Goal: Check status: Check status

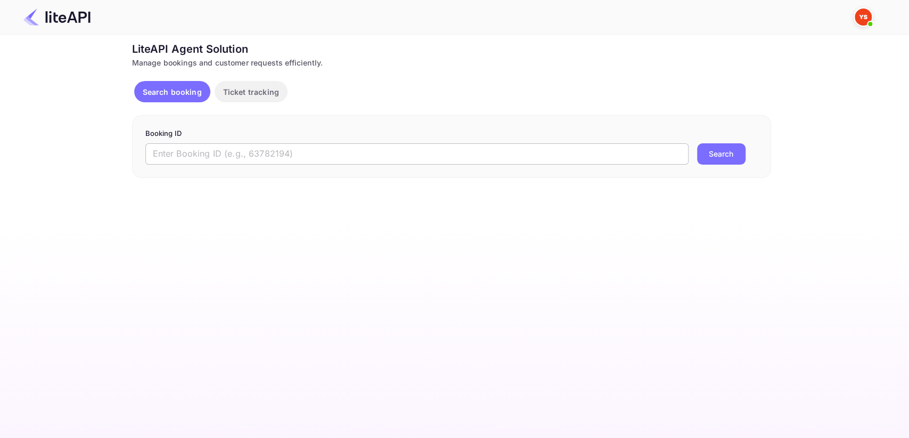
click at [316, 156] on input "text" at bounding box center [416, 153] width 543 height 21
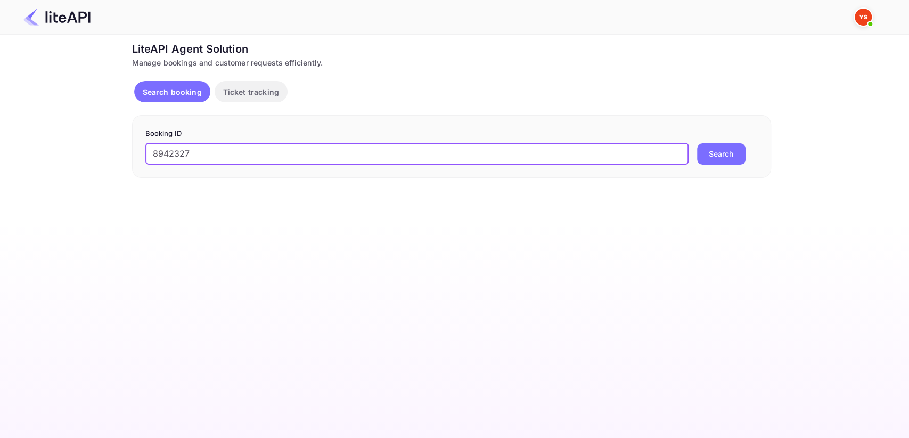
type input "8942327"
click at [717, 162] on button "Search" at bounding box center [721, 153] width 48 height 21
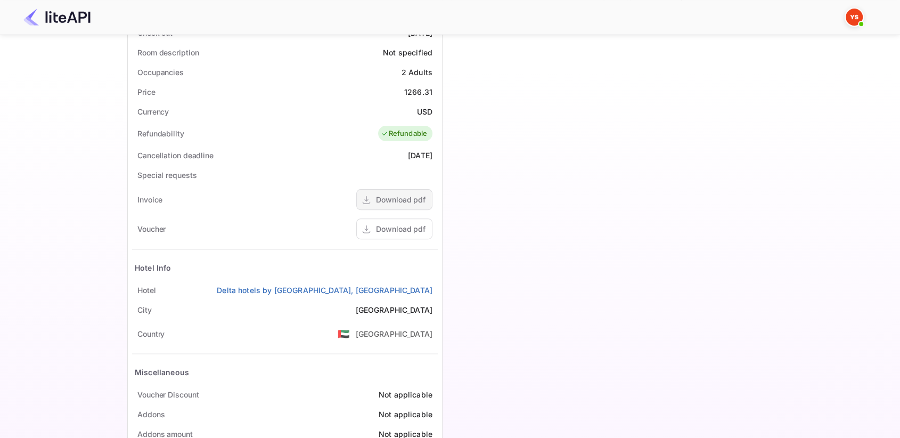
scroll to position [277, 0]
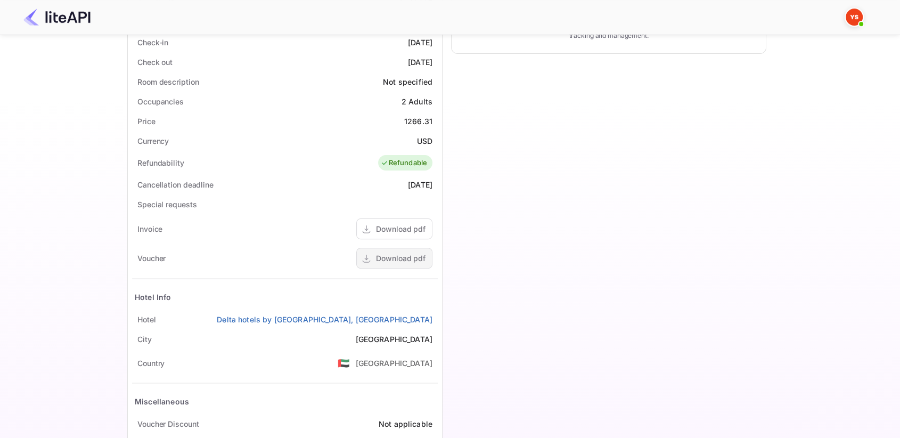
click at [385, 254] on div "Download pdf" at bounding box center [401, 257] width 50 height 11
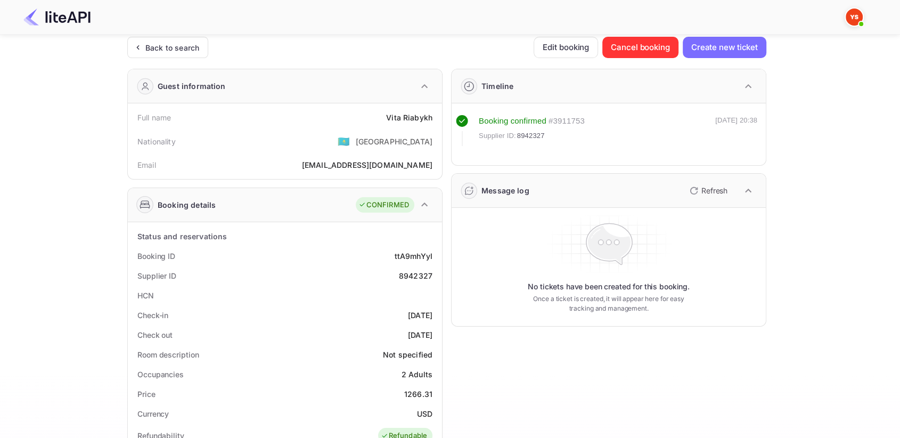
scroll to position [0, 0]
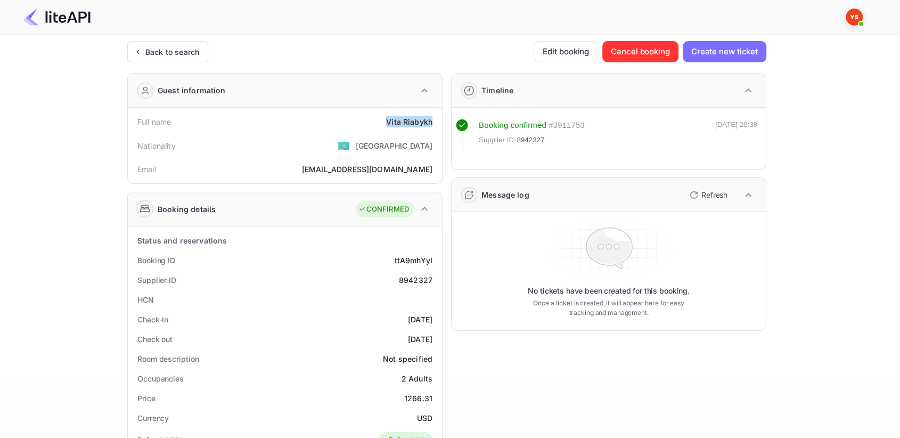
drag, startPoint x: 381, startPoint y: 120, endPoint x: 440, endPoint y: 119, distance: 59.1
click at [440, 119] on div "Full name [PERSON_NAME] Nationality 🇰🇿 [DEMOGRAPHIC_DATA] Email [EMAIL_ADDRESS]…" at bounding box center [285, 146] width 314 height 76
copy div "Vita Riabykh"
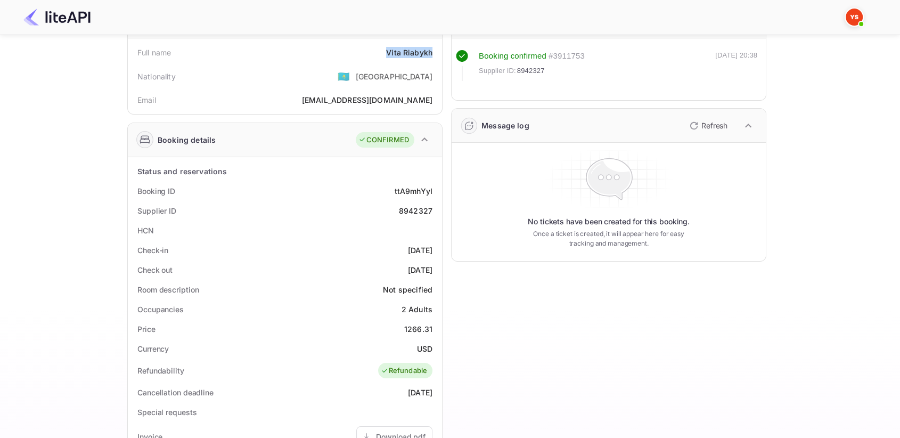
scroll to position [177, 0]
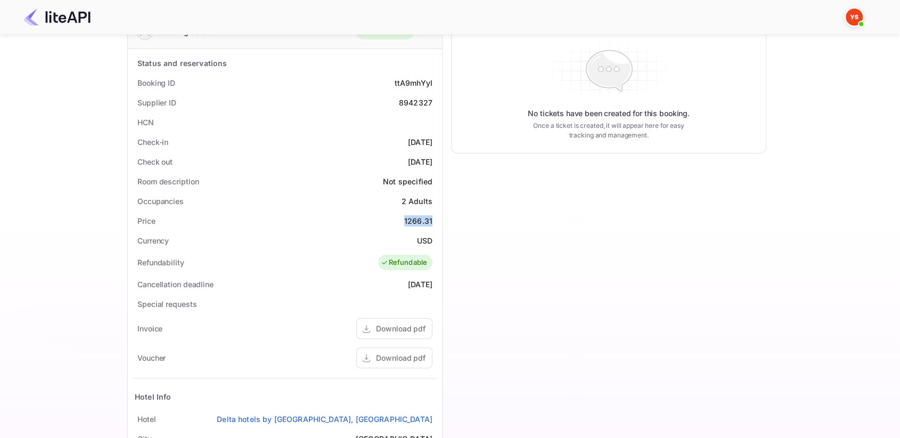
drag, startPoint x: 401, startPoint y: 214, endPoint x: 438, endPoint y: 220, distance: 38.4
click at [438, 220] on div "Status and reservations Booking ID ttA9mhYyI Supplier ID 8942327 HCN Check-in […" at bounding box center [285, 313] width 314 height 528
copy div "1266.31"
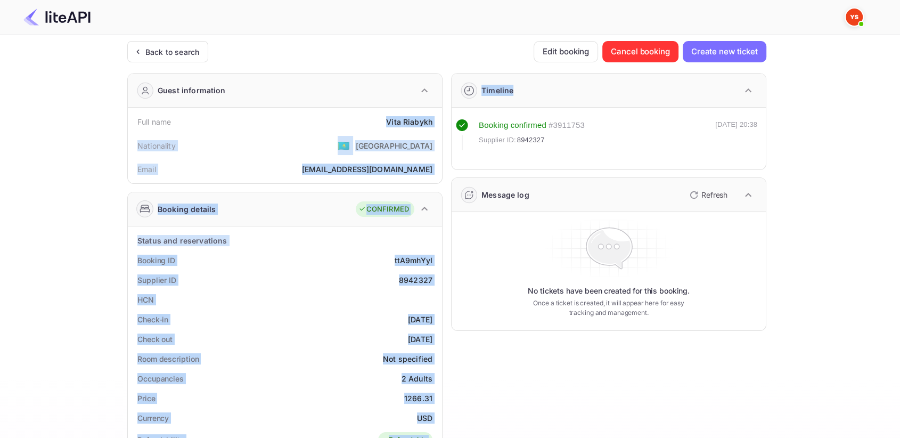
drag, startPoint x: 387, startPoint y: 120, endPoint x: 447, endPoint y: 122, distance: 60.7
click at [447, 122] on div "Guest information Full name Vita Riabykh Nationality 🇰🇿 [DEMOGRAPHIC_DATA] Emai…" at bounding box center [443, 413] width 648 height 698
click at [366, 111] on div "Full name [PERSON_NAME] Nationality 🇰🇿 [DEMOGRAPHIC_DATA] Email [EMAIL_ADDRESS]…" at bounding box center [285, 146] width 314 height 76
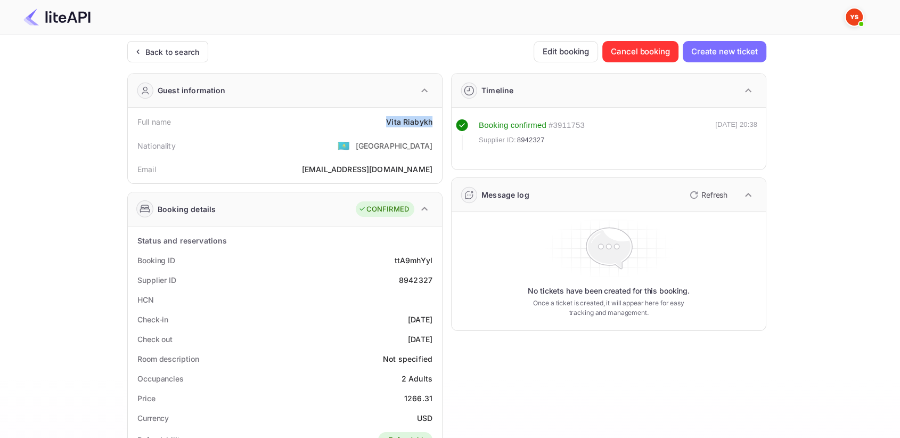
drag, startPoint x: 377, startPoint y: 119, endPoint x: 432, endPoint y: 116, distance: 55.0
click at [432, 116] on div "Full name [PERSON_NAME]" at bounding box center [285, 122] width 306 height 20
copy div "Vita Riabykh"
click at [416, 280] on div "8942327" at bounding box center [416, 279] width 34 height 11
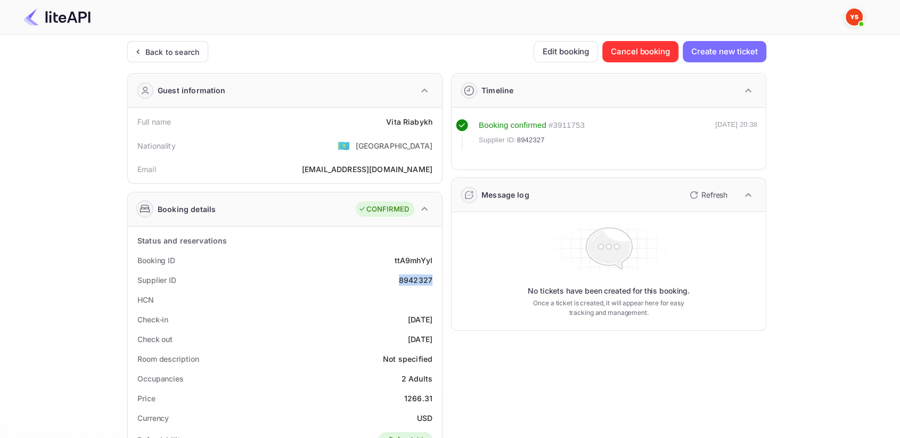
copy div "8942327"
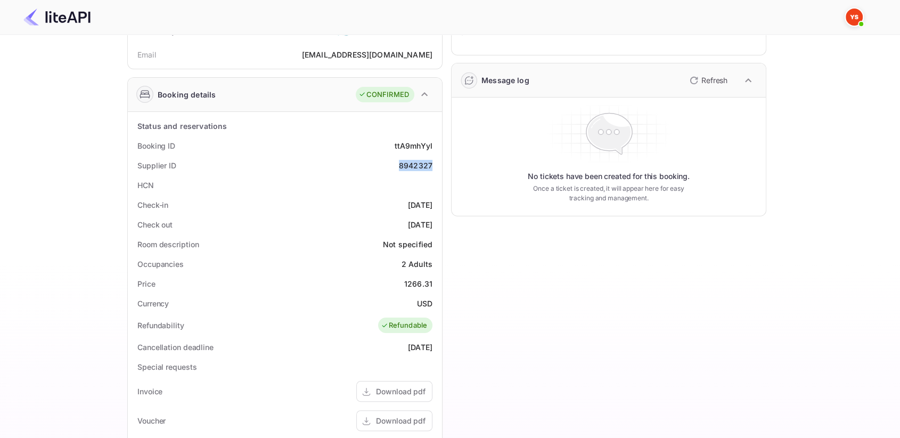
scroll to position [296, 0]
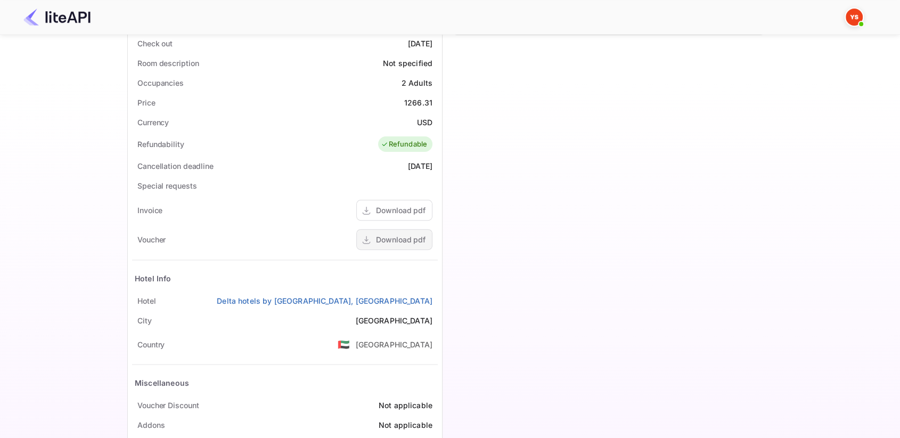
click at [375, 233] on div "Download pdf" at bounding box center [394, 239] width 76 height 21
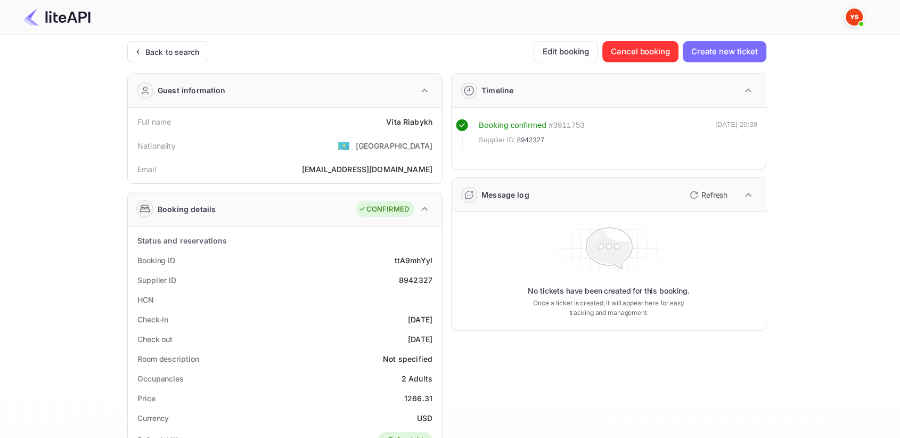
scroll to position [0, 0]
click at [165, 47] on div "Back to search" at bounding box center [172, 51] width 54 height 11
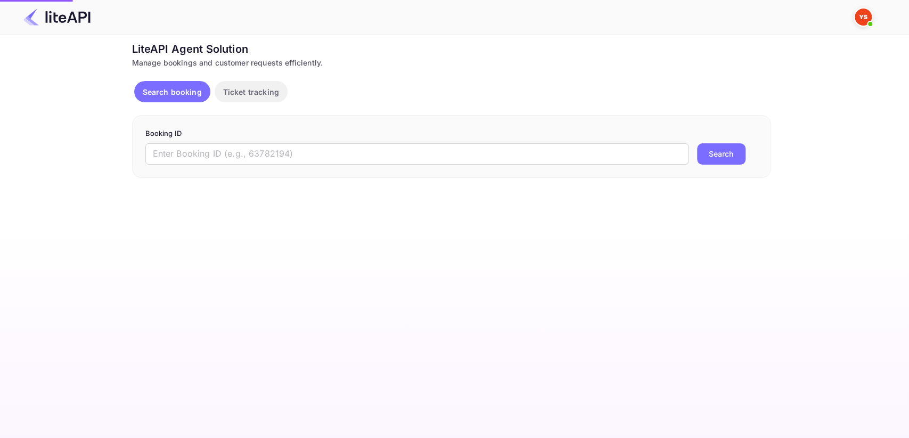
click at [228, 138] on p "Booking ID" at bounding box center [451, 133] width 613 height 11
click at [228, 154] on input "text" at bounding box center [416, 153] width 543 height 21
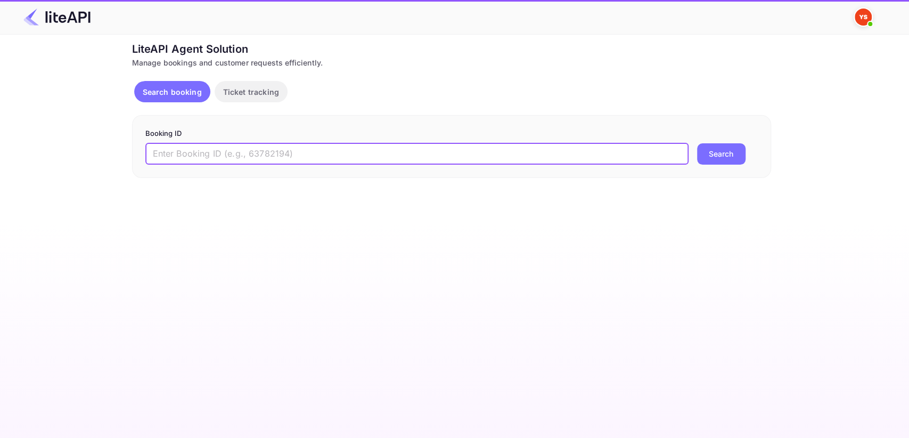
paste input "8806855"
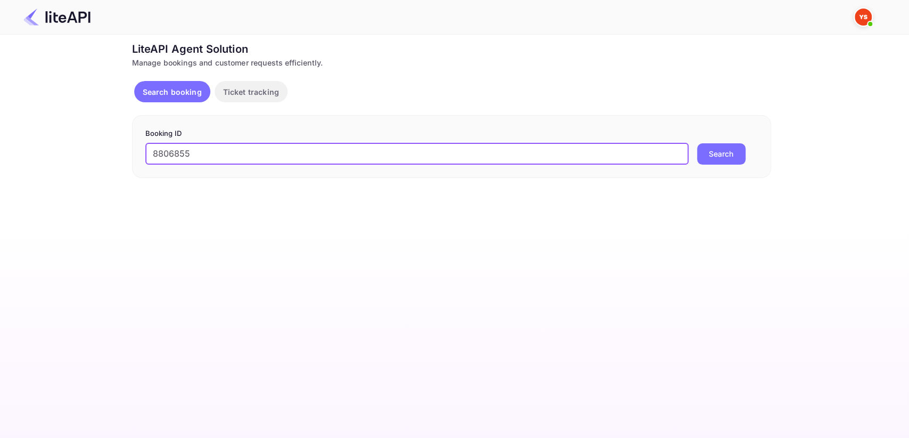
type input "8806855"
click at [720, 160] on button "Search" at bounding box center [721, 153] width 48 height 21
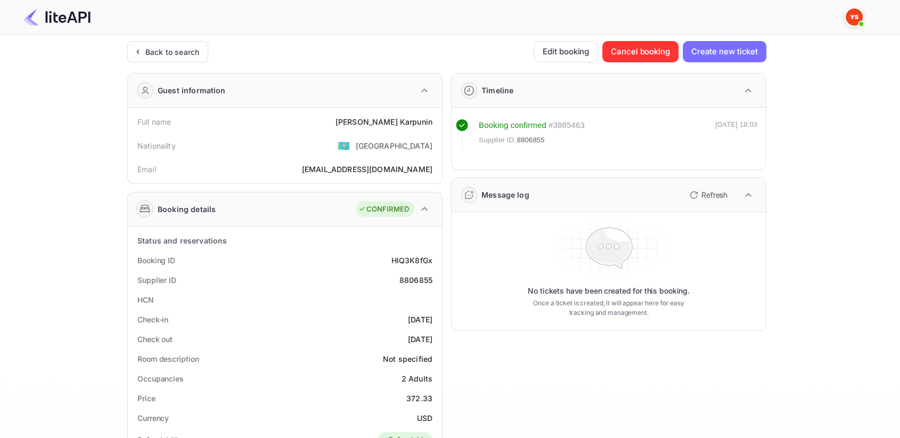
click at [402, 282] on div "8806855" at bounding box center [415, 279] width 33 height 11
copy div "8806855"
drag, startPoint x: 368, startPoint y: 118, endPoint x: 432, endPoint y: 125, distance: 65.3
click at [432, 125] on div "Full name [PERSON_NAME]" at bounding box center [285, 122] width 306 height 20
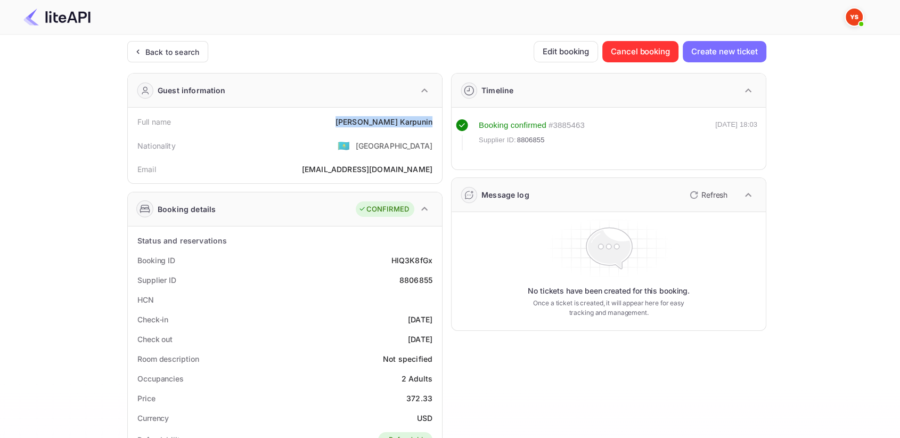
copy div "[PERSON_NAME]"
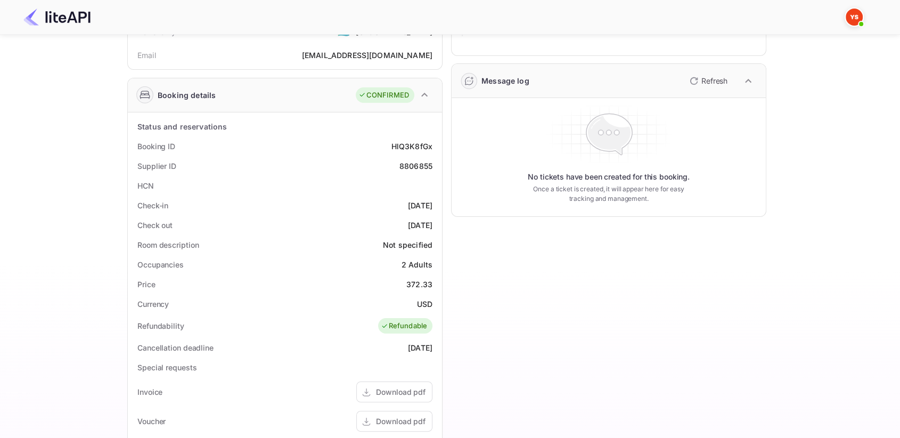
scroll to position [118, 0]
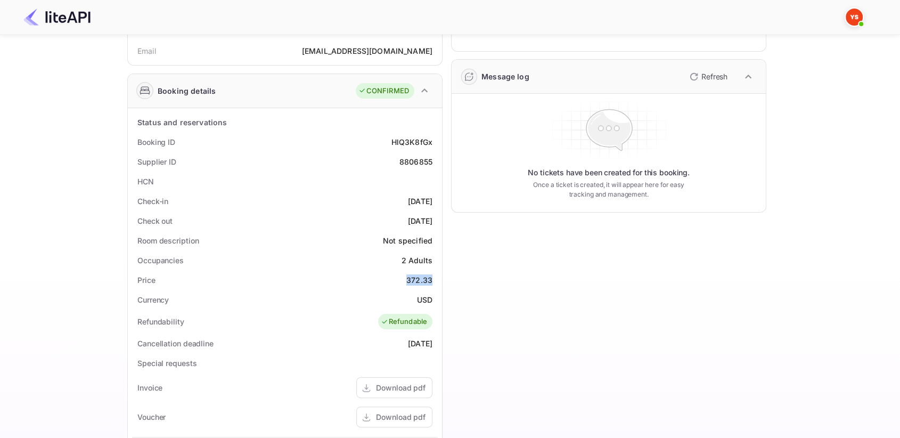
drag, startPoint x: 408, startPoint y: 281, endPoint x: 431, endPoint y: 280, distance: 23.0
click at [431, 280] on div "372.33" at bounding box center [419, 279] width 26 height 11
copy div "372.33"
